Goal: Information Seeking & Learning: Learn about a topic

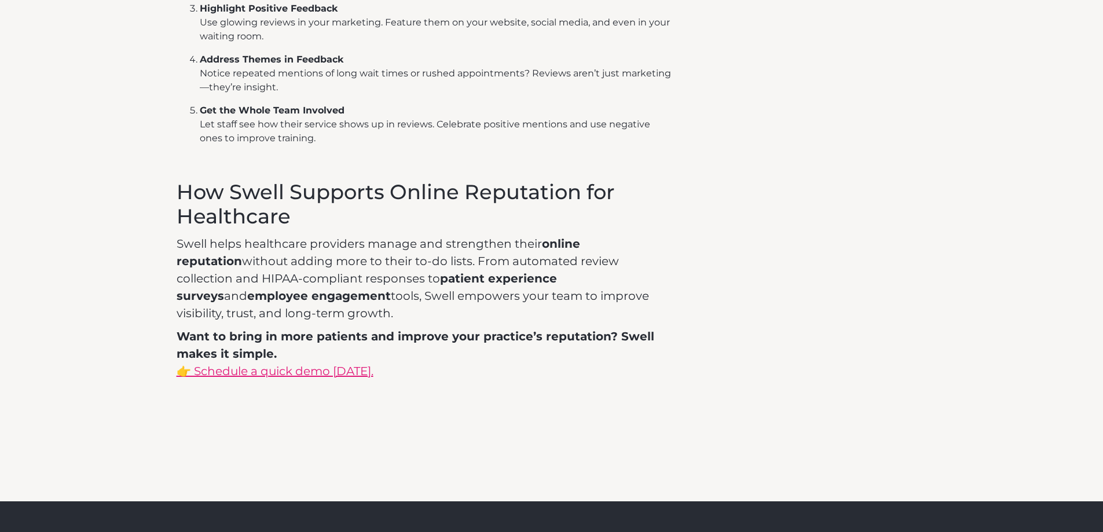
scroll to position [1679, 0]
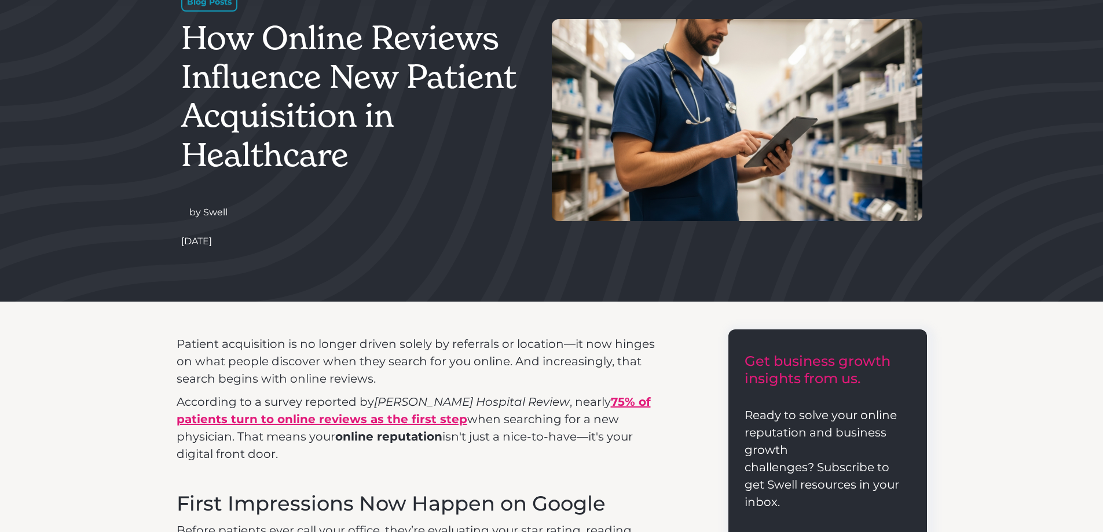
scroll to position [0, 0]
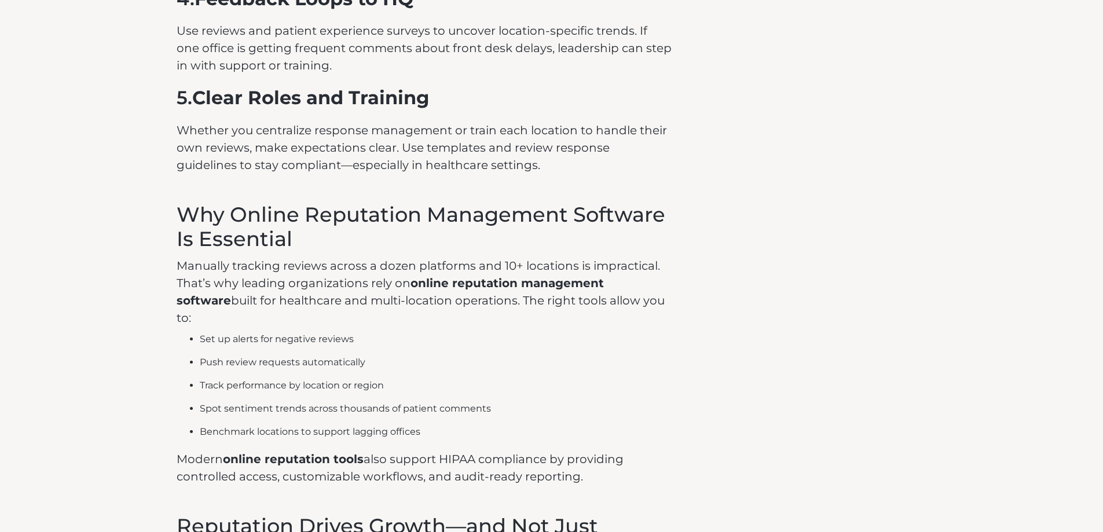
scroll to position [1564, 0]
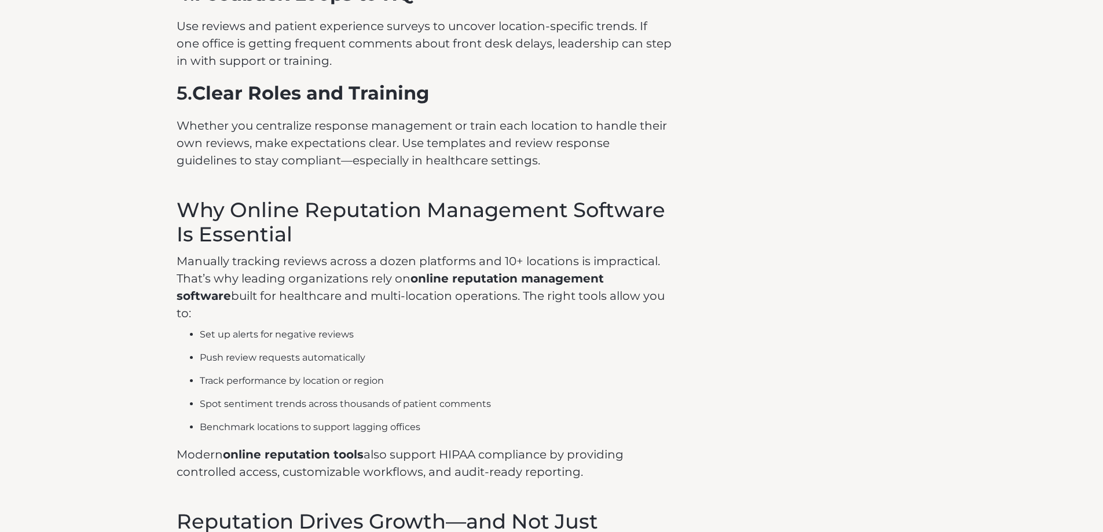
click at [306, 233] on h3 "Why Online Reputation Management Software Is Essential" at bounding box center [425, 222] width 496 height 49
click at [298, 235] on h3 "Why Online Reputation Management Software Is Essential" at bounding box center [425, 222] width 496 height 49
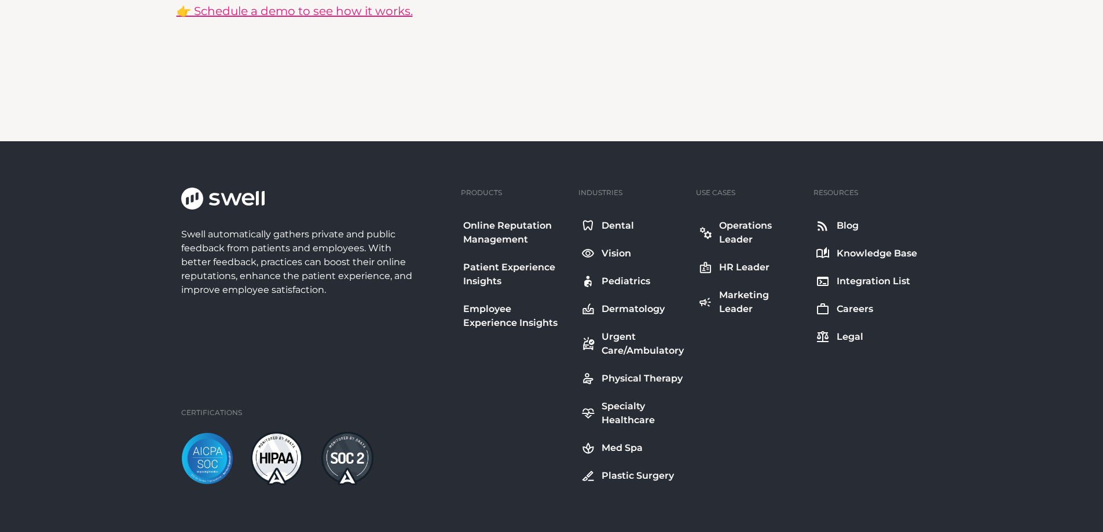
scroll to position [2554, 0]
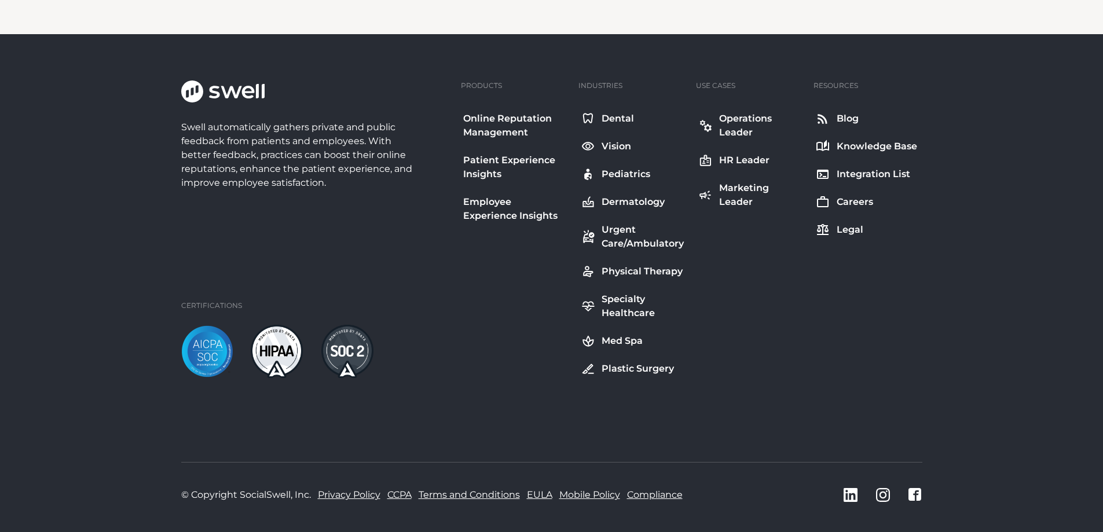
click at [613, 112] on div "Dental" at bounding box center [618, 119] width 32 height 14
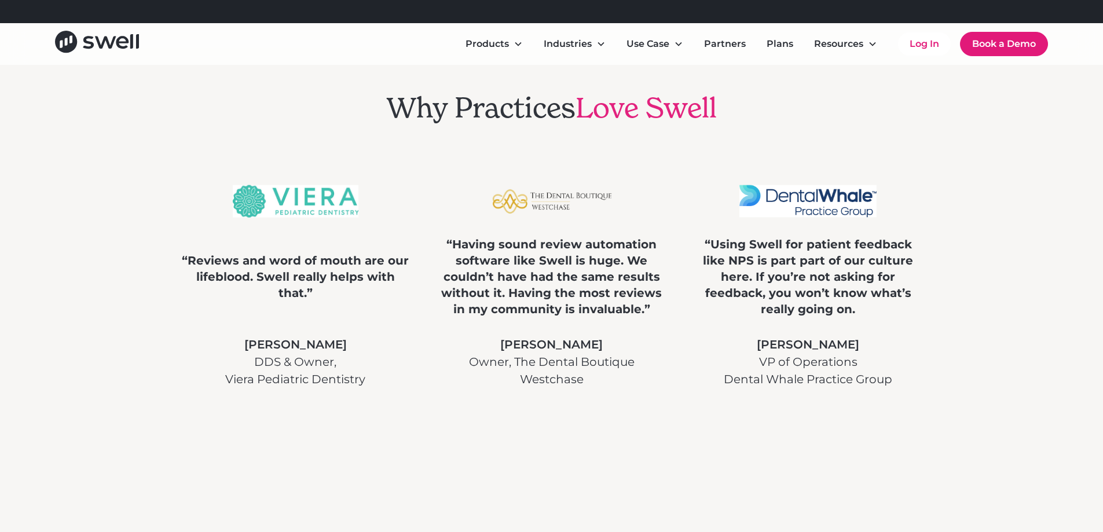
scroll to position [2838, 0]
